Goal: Task Accomplishment & Management: Use online tool/utility

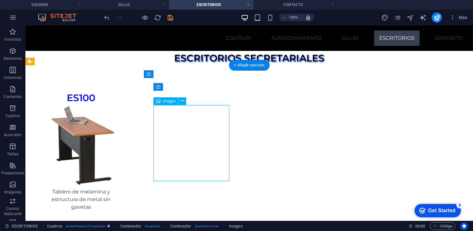
select select "px"
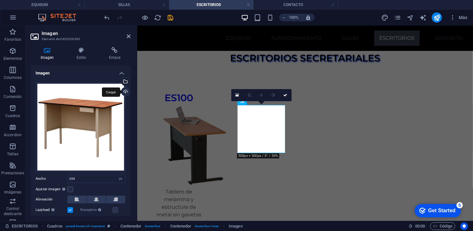
click at [122, 92] on div "Cargar" at bounding box center [125, 92] width 10 height 10
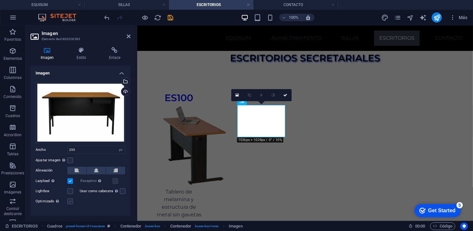
click at [68, 202] on label at bounding box center [70, 201] width 6 height 6
click at [0, 0] on input "Optimizado Las imágenes se comprimen para así mejorar la velocidad de las págin…" at bounding box center [0, 0] width 0 height 0
click at [235, 96] on link at bounding box center [237, 95] width 12 height 12
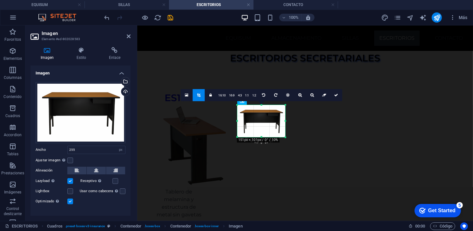
click at [284, 122] on div at bounding box center [285, 121] width 2 height 32
click at [261, 134] on div at bounding box center [261, 134] width 48 height 2
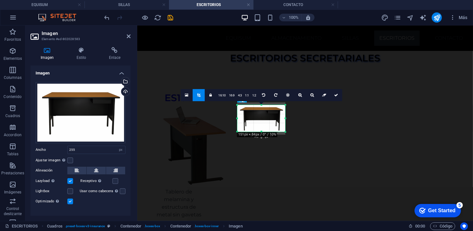
click at [261, 107] on div "180 170 160 150 140 130 120 110 100 90 80 70 60 50 40 30 20 10 0 -10 -20 -30 -4…" at bounding box center [261, 118] width 48 height 27
click at [284, 119] on div at bounding box center [285, 118] width 2 height 27
click at [239, 118] on div at bounding box center [238, 118] width 2 height 27
click at [199, 97] on link at bounding box center [199, 95] width 12 height 12
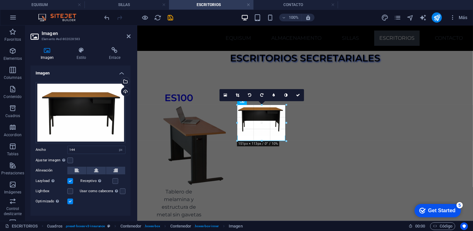
drag, startPoint x: 284, startPoint y: 131, endPoint x: 287, endPoint y: 140, distance: 10.0
type input "150"
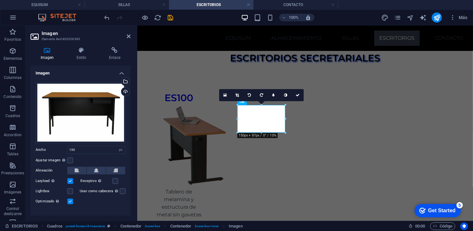
click at [69, 199] on label at bounding box center [70, 201] width 6 height 6
click at [0, 0] on input "Optimizado Las imágenes se comprimen para así mejorar la velocidad de las págin…" at bounding box center [0, 0] width 0 height 0
click at [288, 97] on link at bounding box center [286, 95] width 12 height 12
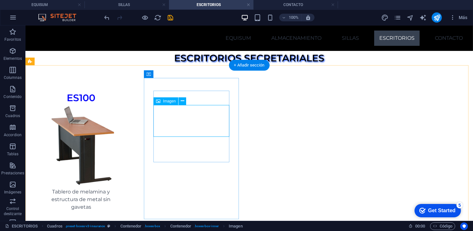
select select "px"
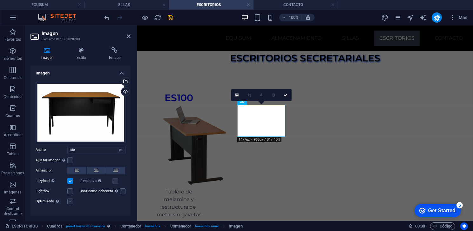
click at [67, 201] on label at bounding box center [70, 201] width 6 height 6
click at [0, 0] on input "Optimizado Las imágenes se comprimen para así mejorar la velocidad de las págin…" at bounding box center [0, 0] width 0 height 0
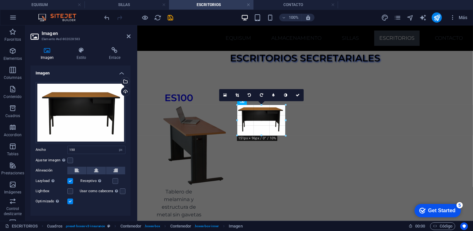
drag, startPoint x: 238, startPoint y: 133, endPoint x: 236, endPoint y: 136, distance: 3.6
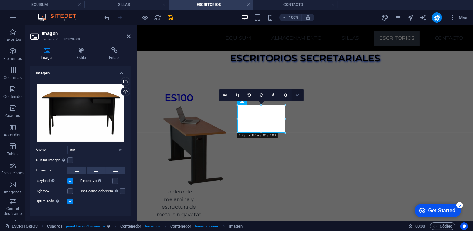
click at [302, 96] on link at bounding box center [298, 95] width 12 height 12
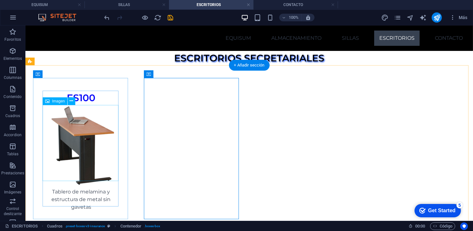
click at [82, 148] on figure at bounding box center [80, 145] width 77 height 80
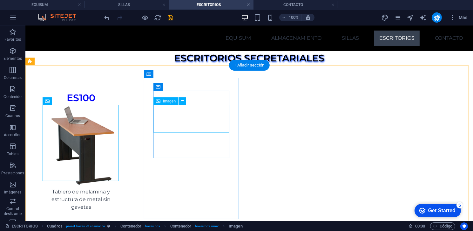
select select "px"
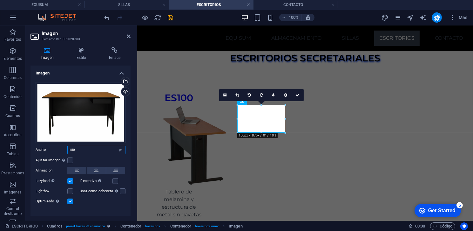
click at [84, 148] on input "150" at bounding box center [97, 150] width 58 height 8
drag, startPoint x: 84, startPoint y: 148, endPoint x: 46, endPoint y: 148, distance: 37.8
click at [46, 148] on div "Ancho 150 Predeterminado automático px rem % em vh vw" at bounding box center [81, 150] width 90 height 8
type input "263"
click at [107, 203] on div "Optimizado Las imágenes se comprimen para así mejorar la velocidad de las págin…" at bounding box center [81, 201] width 90 height 8
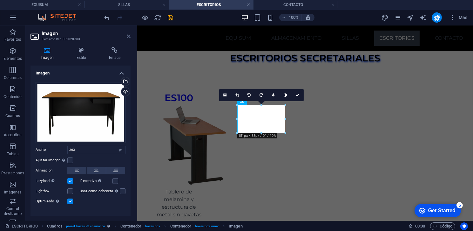
click at [130, 38] on icon at bounding box center [129, 36] width 4 height 5
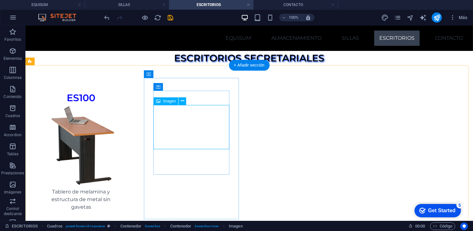
select select "px"
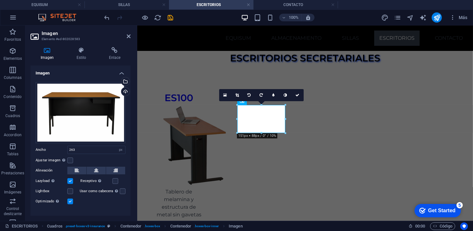
click at [72, 198] on label at bounding box center [70, 201] width 6 height 6
click at [0, 0] on input "Optimizado Las imágenes se comprimen para así mejorar la velocidad de las págin…" at bounding box center [0, 0] width 0 height 0
click at [72, 198] on label at bounding box center [70, 201] width 6 height 6
click at [0, 0] on input "Optimizado Las imágenes se comprimen para así mejorar la velocidad de las págin…" at bounding box center [0, 0] width 0 height 0
click at [297, 93] on icon at bounding box center [298, 95] width 4 height 4
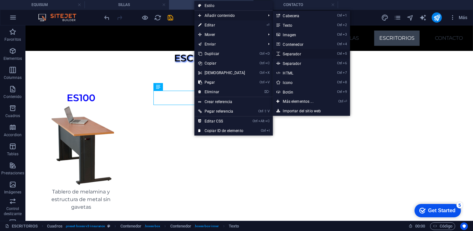
click at [294, 57] on link "Ctrl 5 Separador" at bounding box center [299, 54] width 53 height 10
select select "px"
